Goal: Navigation & Orientation: Understand site structure

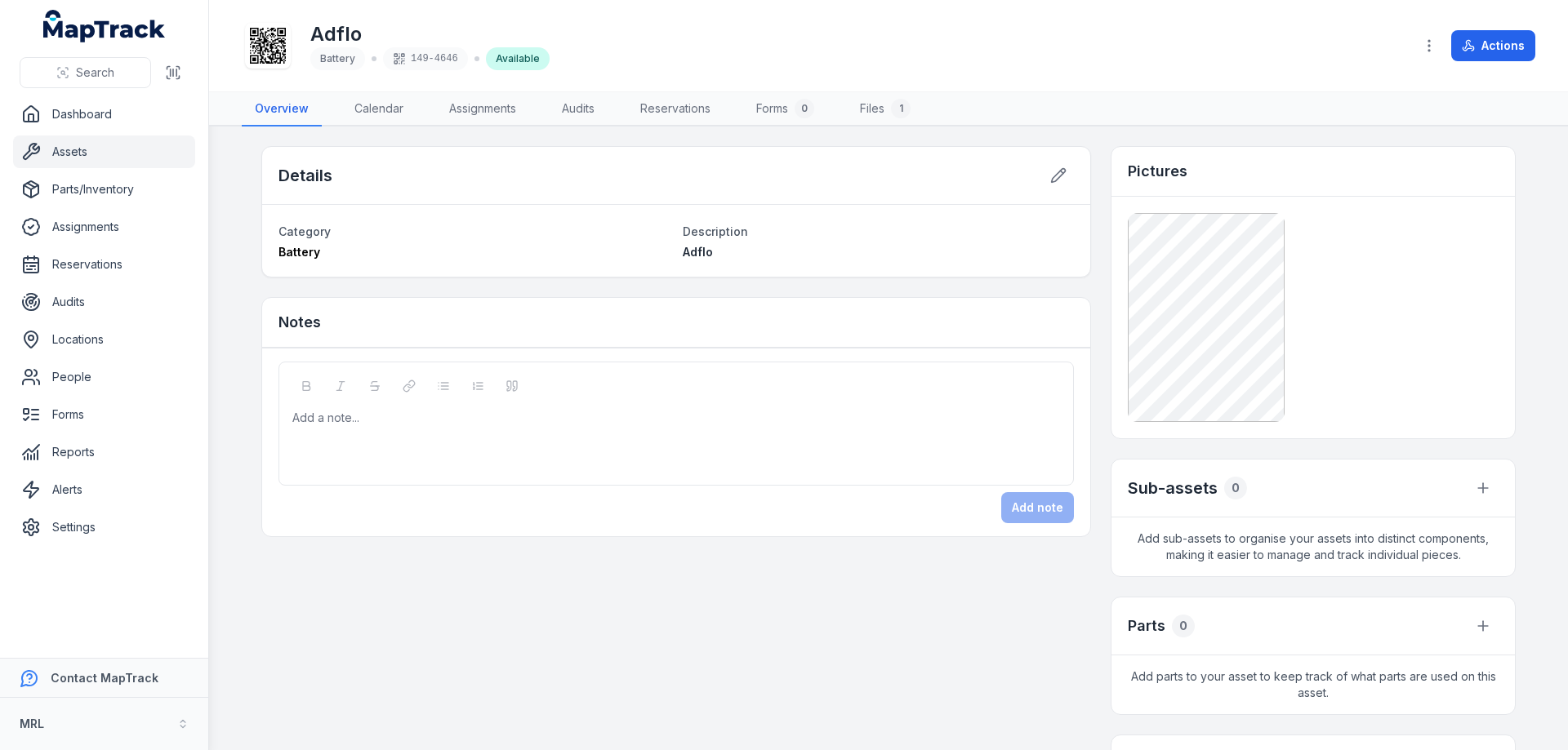
click at [602, 38] on div "Adflo Battery 149-4646 Available" at bounding box center [820, 46] width 1159 height 52
click at [78, 107] on link "Dashboard" at bounding box center [103, 114] width 182 height 33
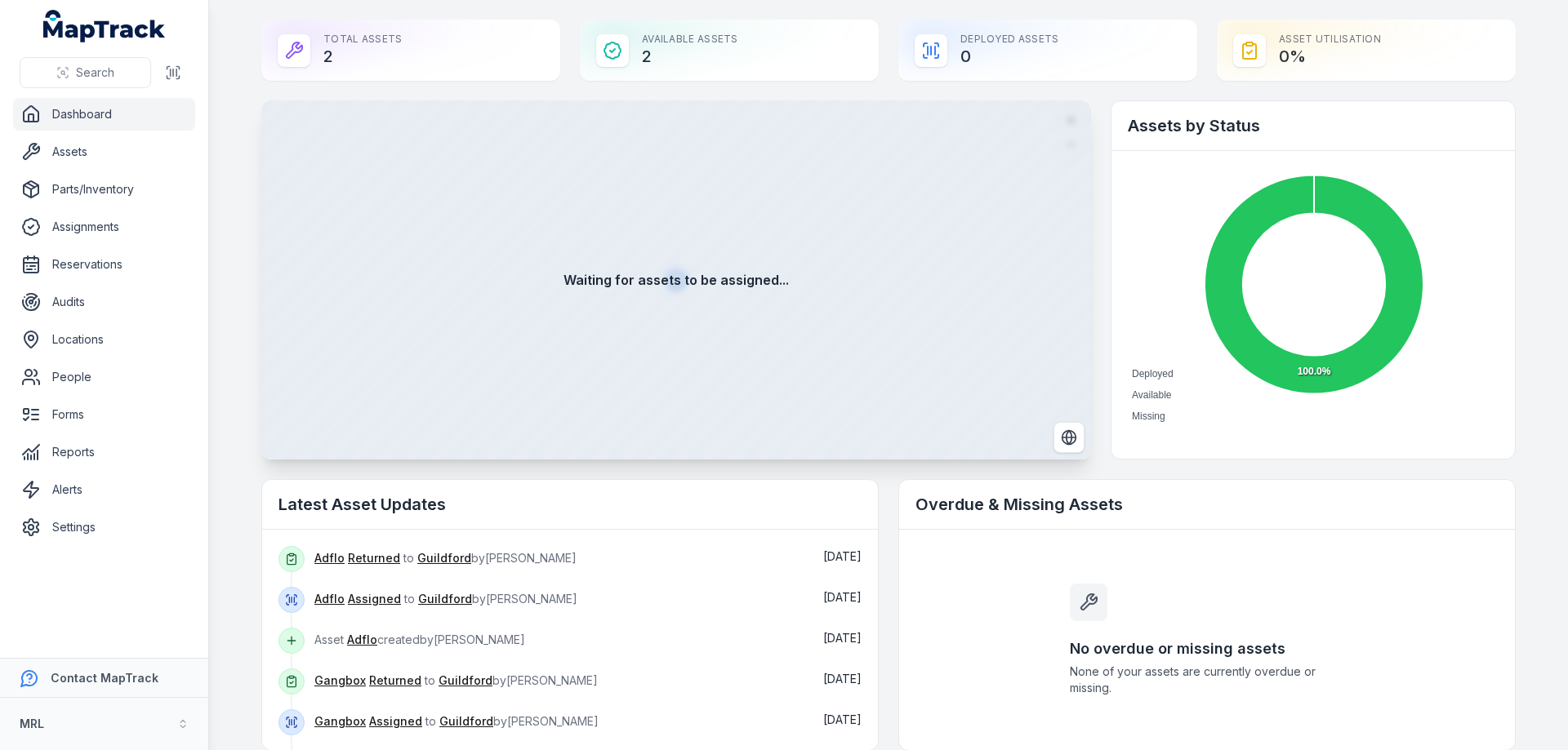
click at [354, 41] on div "Total Assets 2" at bounding box center [410, 50] width 299 height 61
click at [733, 38] on div "Available Assets 2" at bounding box center [729, 50] width 299 height 61
click at [1085, 62] on div "Deployed Assets 0" at bounding box center [1048, 50] width 299 height 61
click at [1375, 43] on div "Asset utilisation 0 %" at bounding box center [1366, 50] width 299 height 61
click at [94, 230] on link "Assignments" at bounding box center [103, 226] width 182 height 33
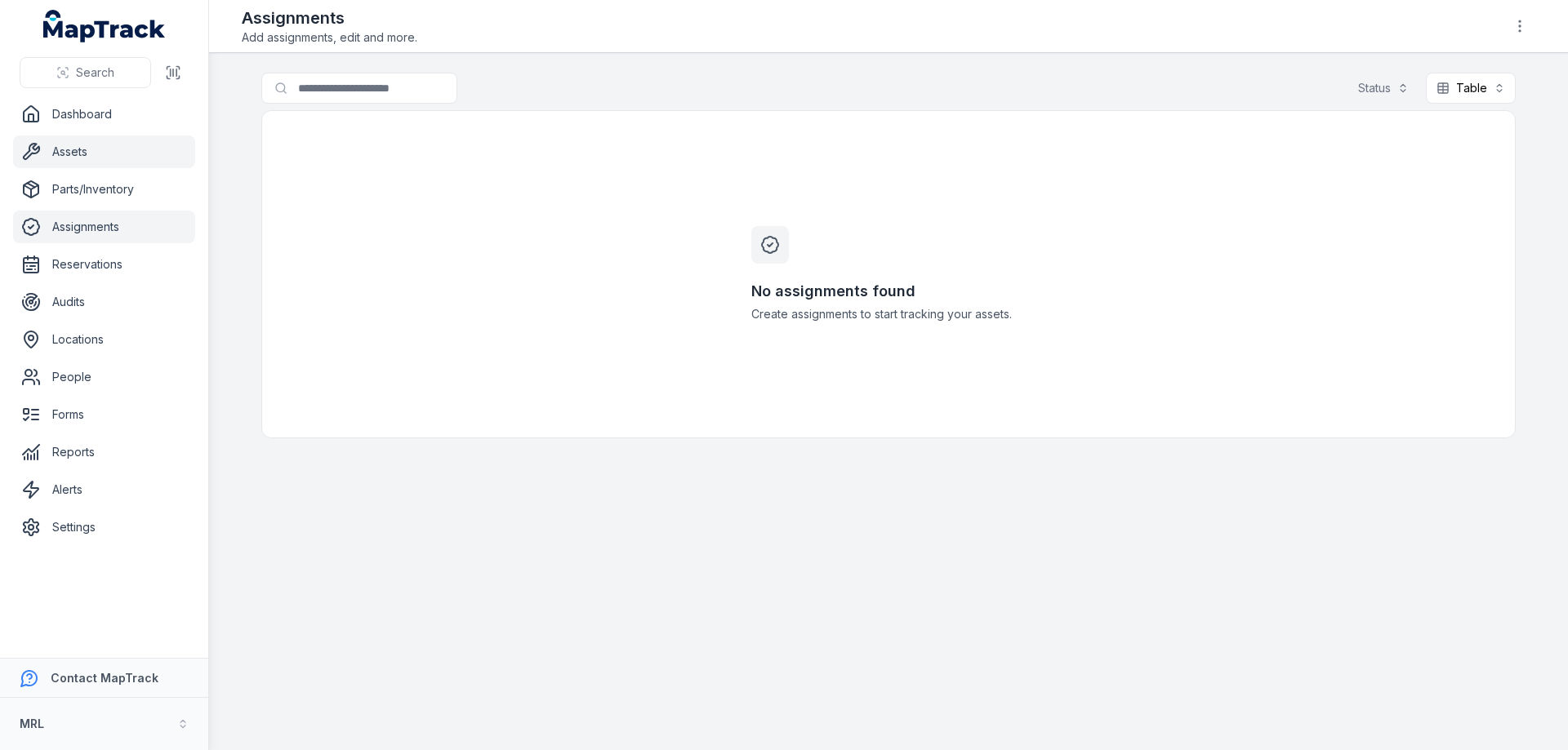
click at [68, 154] on link "Assets" at bounding box center [103, 151] width 182 height 33
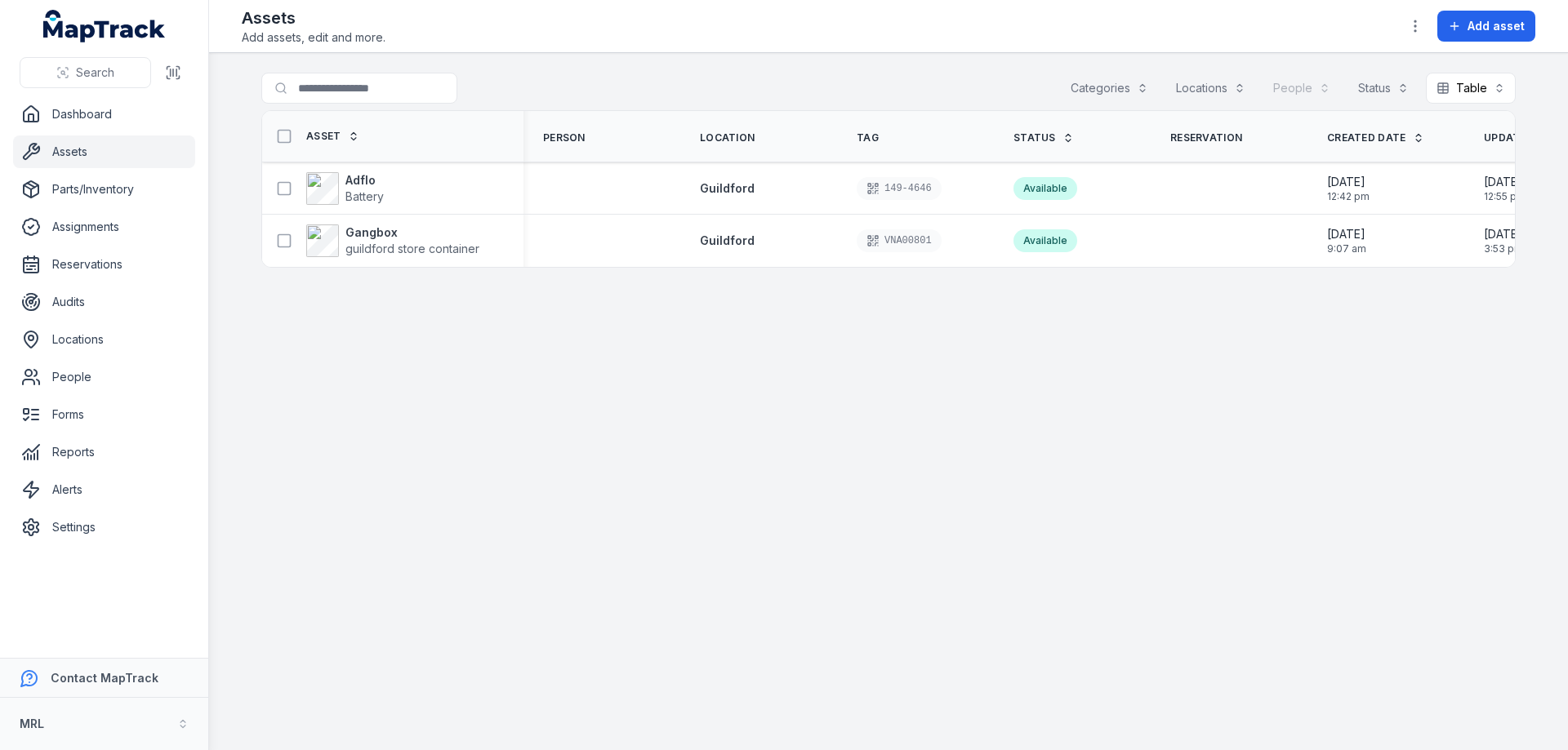
scroll to position [0, 106]
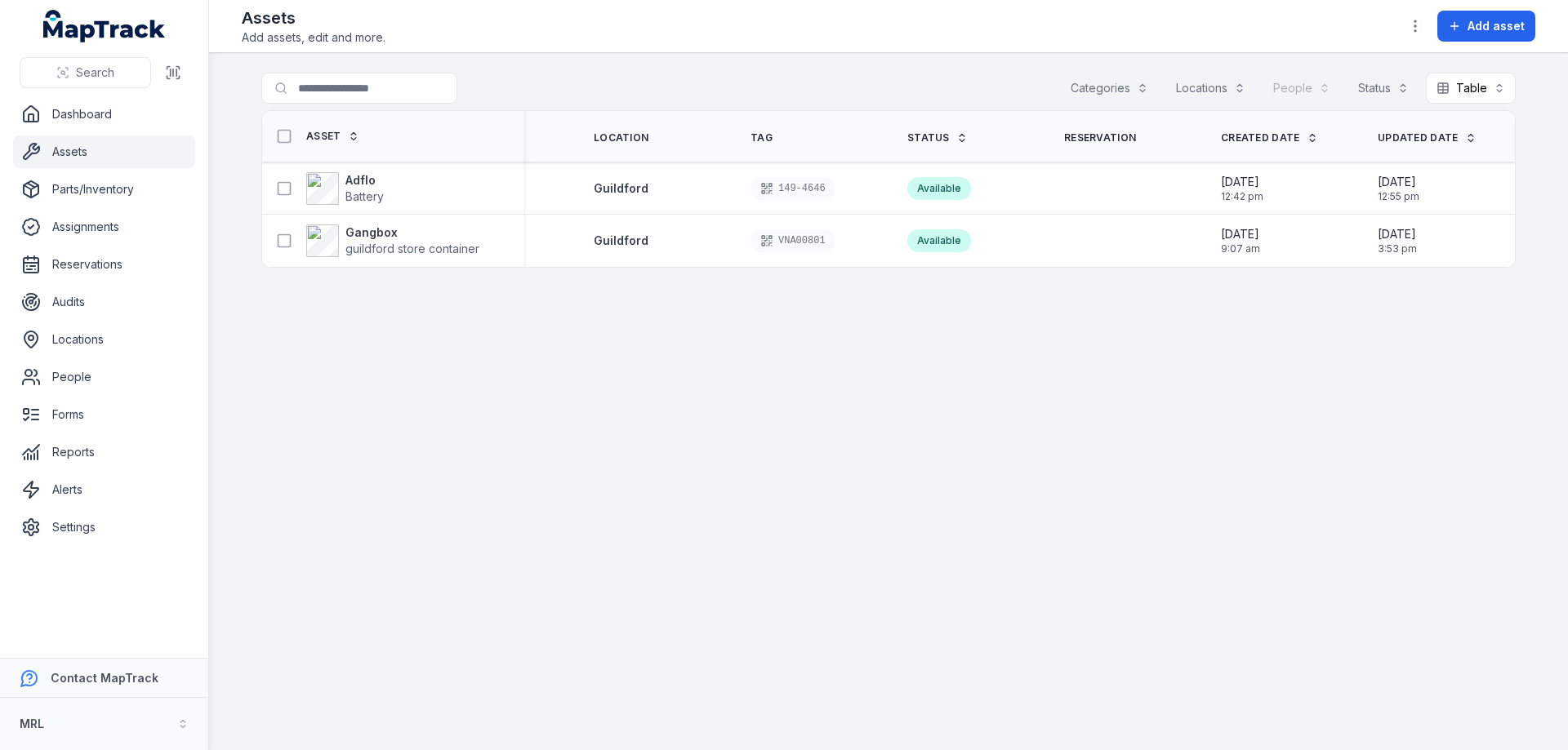
click at [120, 24] on icon "MapTrack" at bounding box center [103, 26] width 122 height 33
